Goal: Find specific page/section: Find specific page/section

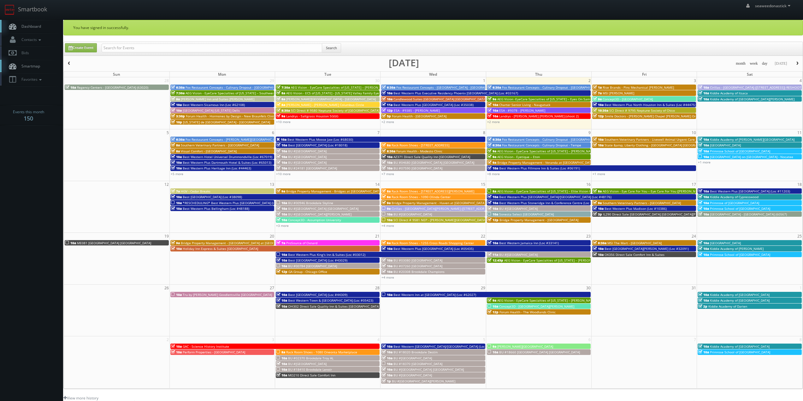
click at [140, 39] on div "You have signed in successfully. Create Event Search month week day [DATE] [DAT…" at bounding box center [433, 269] width 740 height 499
click at [143, 49] on input "text" at bounding box center [212, 48] width 221 height 9
paste input "Best Western Plus Red Deer Inn & Suites"
type input "Best Western Plus Red Deer Inn & Suites"
drag, startPoint x: 330, startPoint y: 45, endPoint x: 321, endPoint y: 51, distance: 10.6
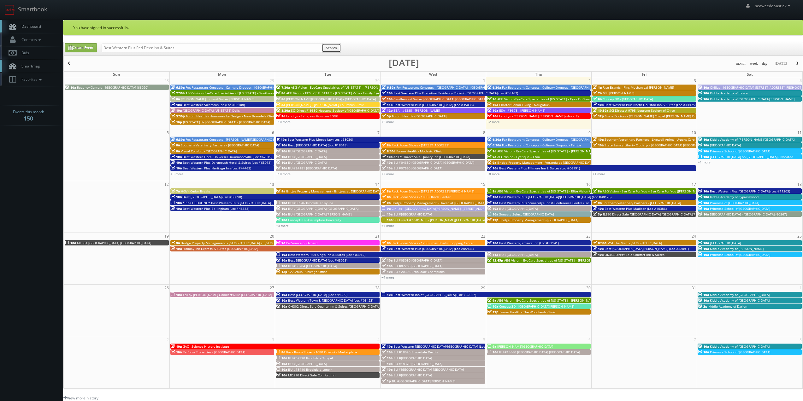
click at [330, 45] on button "Search" at bounding box center [331, 47] width 19 height 9
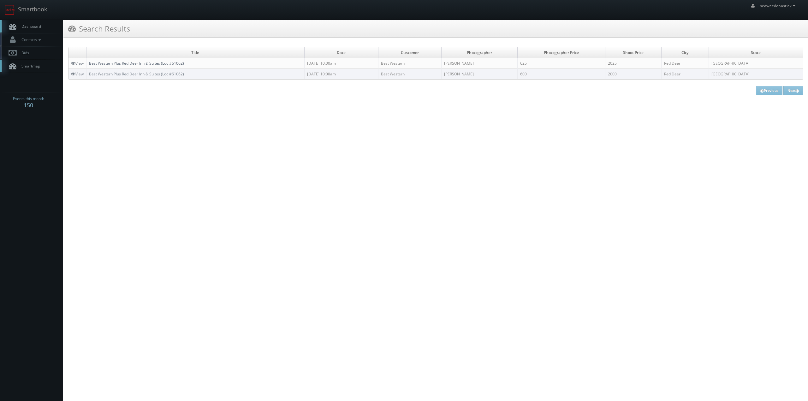
click at [144, 61] on link "Best Western Plus Red Deer Inn & Suites (Loc #61062)" at bounding box center [136, 63] width 95 height 5
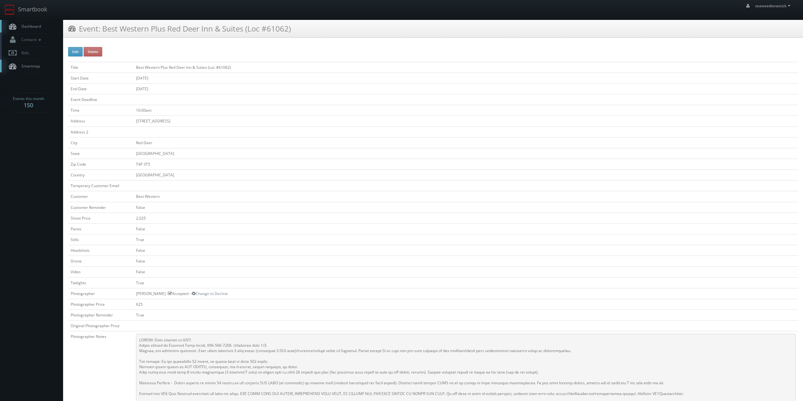
scroll to position [63, 0]
